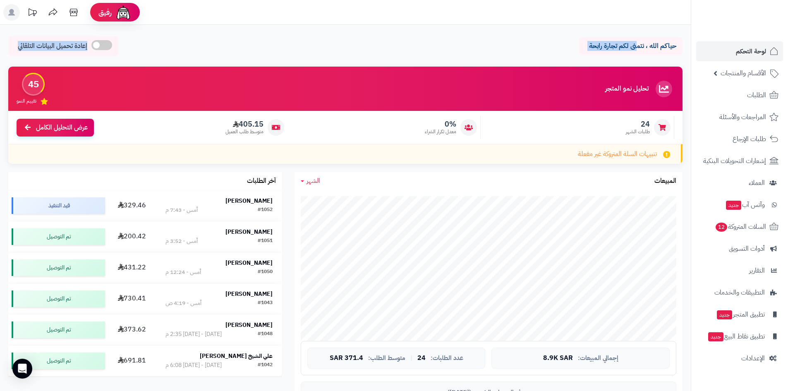
drag, startPoint x: 10, startPoint y: 55, endPoint x: 635, endPoint y: 27, distance: 625.9
drag, startPoint x: 636, startPoint y: 19, endPoint x: 359, endPoint y: 23, distance: 277.9
click at [359, 23] on header "رفيق ! الطلبات معالجة مكتمل إرجاع المنتجات العملاء المتواجدون الان 126 عملاء من…" at bounding box center [394, 12] width 788 height 25
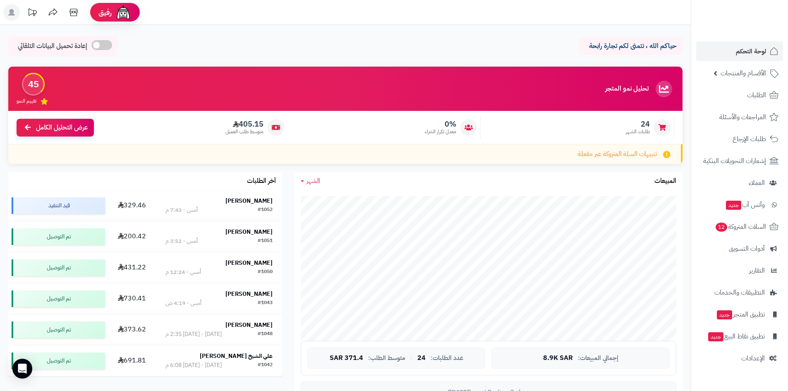
click at [359, 23] on header "رفيق ! الطلبات معالجة مكتمل إرجاع المنتجات العملاء المتواجدون الان 126 عملاء من…" at bounding box center [394, 12] width 788 height 25
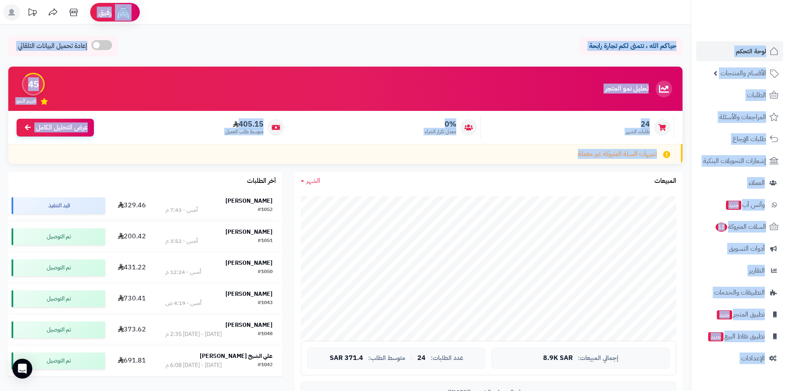
drag, startPoint x: 310, startPoint y: 57, endPoint x: 199, endPoint y: 162, distance: 153.0
click at [199, 162] on div "رفيق ! الطلبات معالجة مكتمل إرجاع المنتجات العملاء المتواجدون الان 126 عملاء من…" at bounding box center [394, 388] width 788 height 777
click at [199, 162] on div "تنبيهات السلة المتروكة غير مفعلة" at bounding box center [345, 154] width 674 height 20
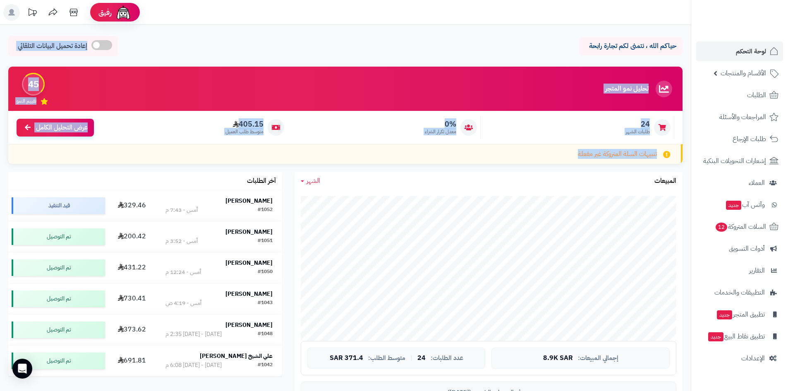
drag, startPoint x: 199, startPoint y: 162, endPoint x: 385, endPoint y: 35, distance: 225.2
